Goal: Navigation & Orientation: Find specific page/section

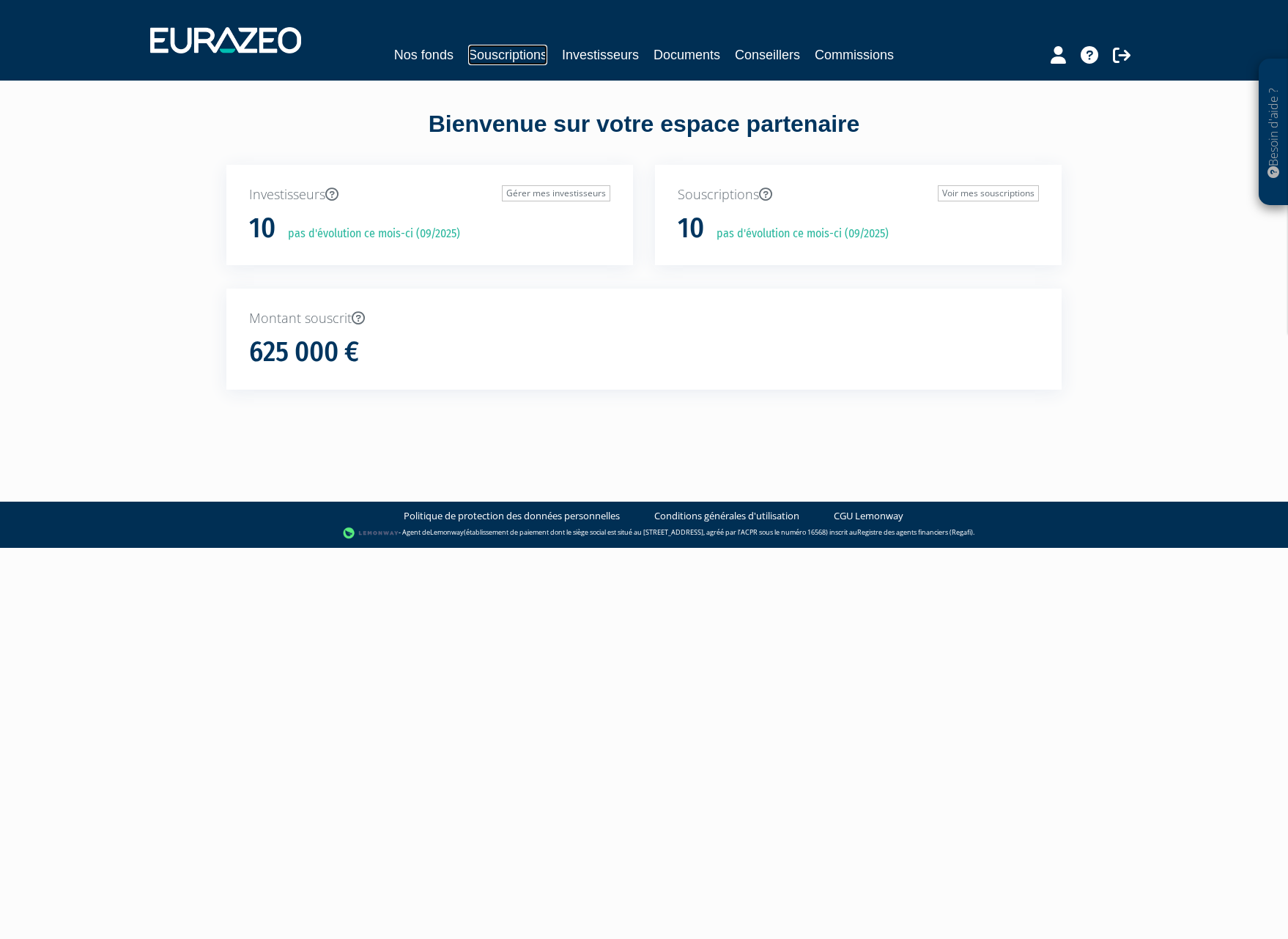
click at [505, 54] on link "Souscriptions" at bounding box center [507, 55] width 79 height 21
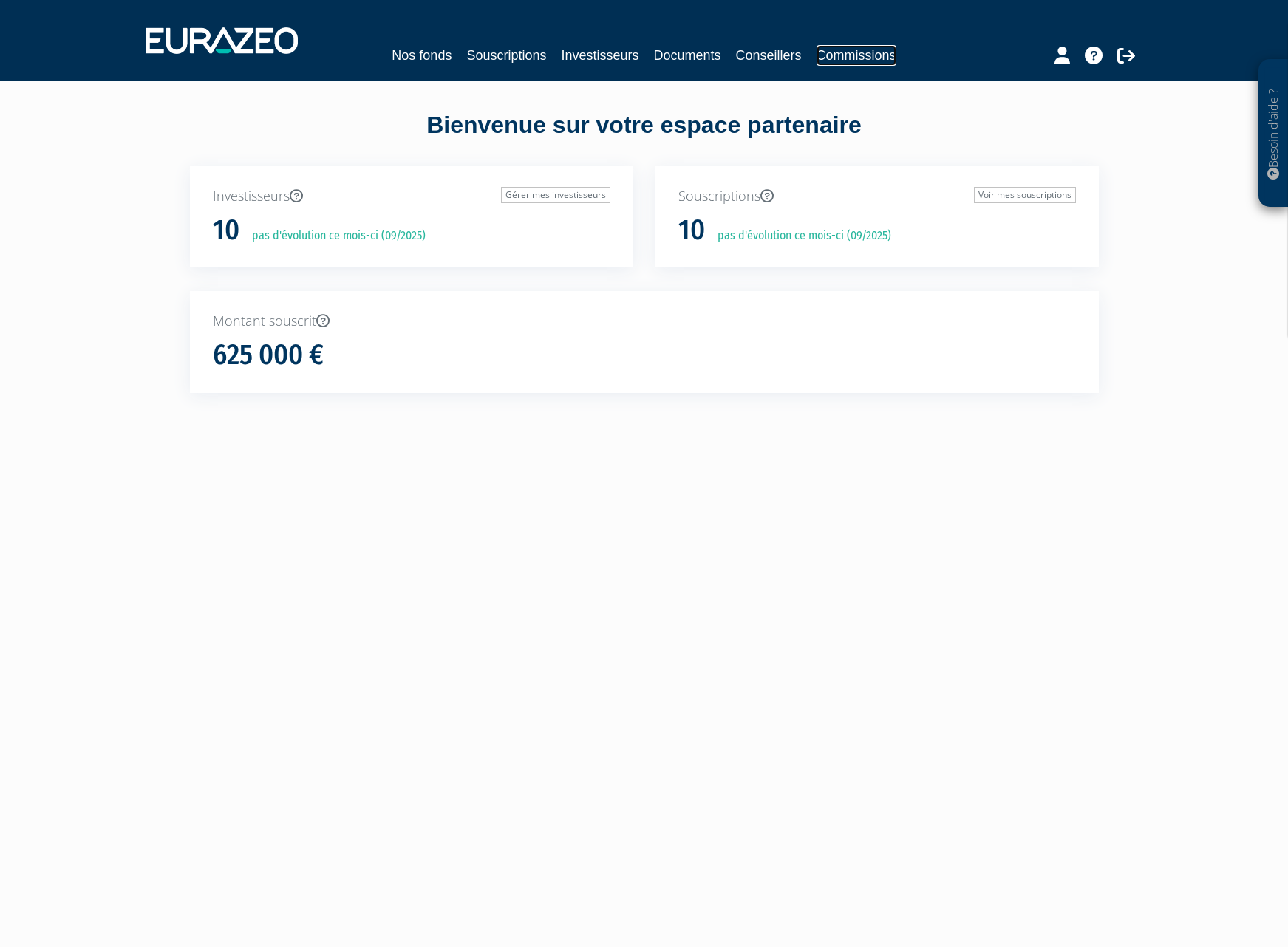
click at [844, 55] on link "Commissions" at bounding box center [856, 56] width 79 height 21
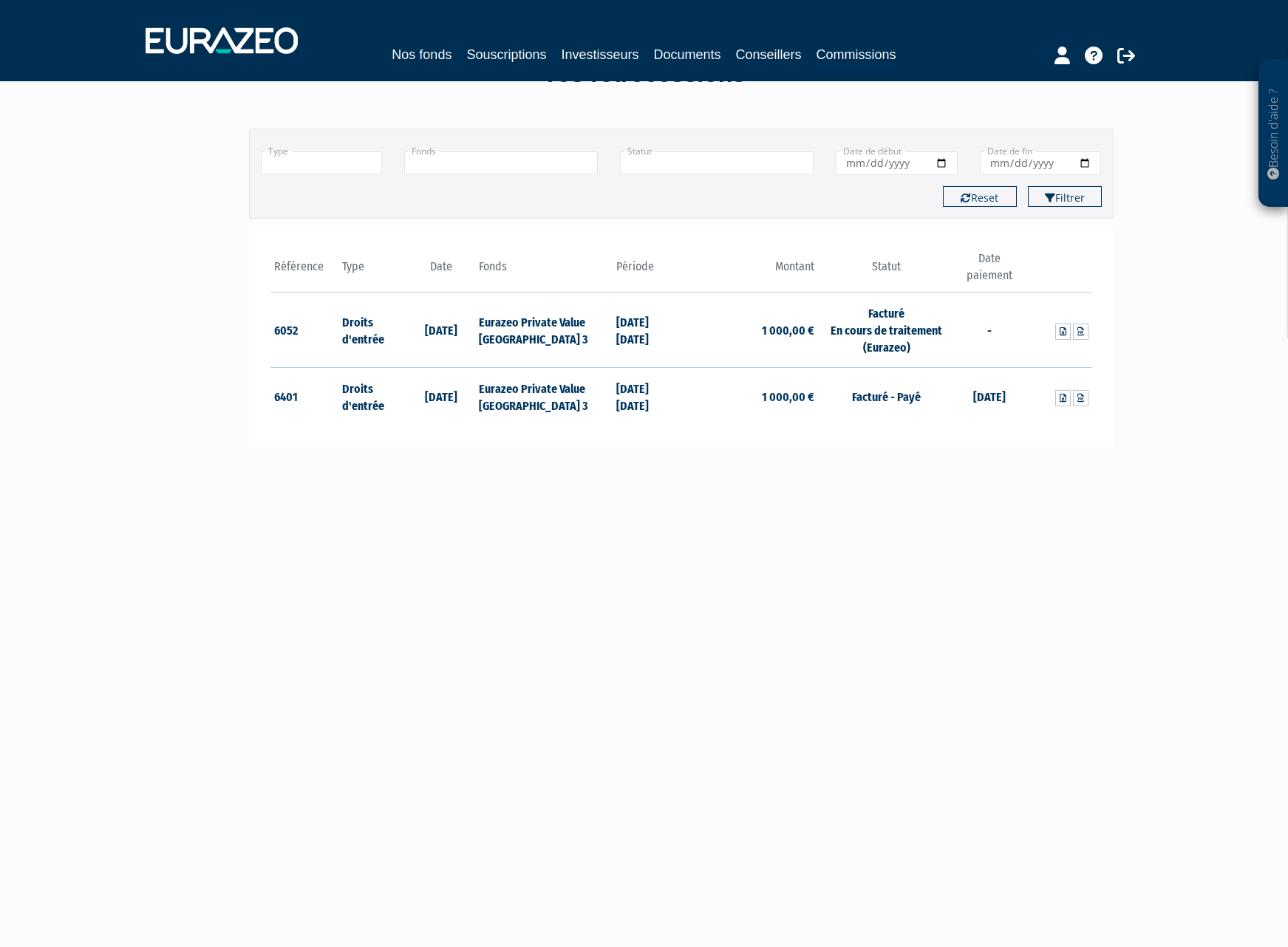
scroll to position [62, 0]
